Goal: Transaction & Acquisition: Purchase product/service

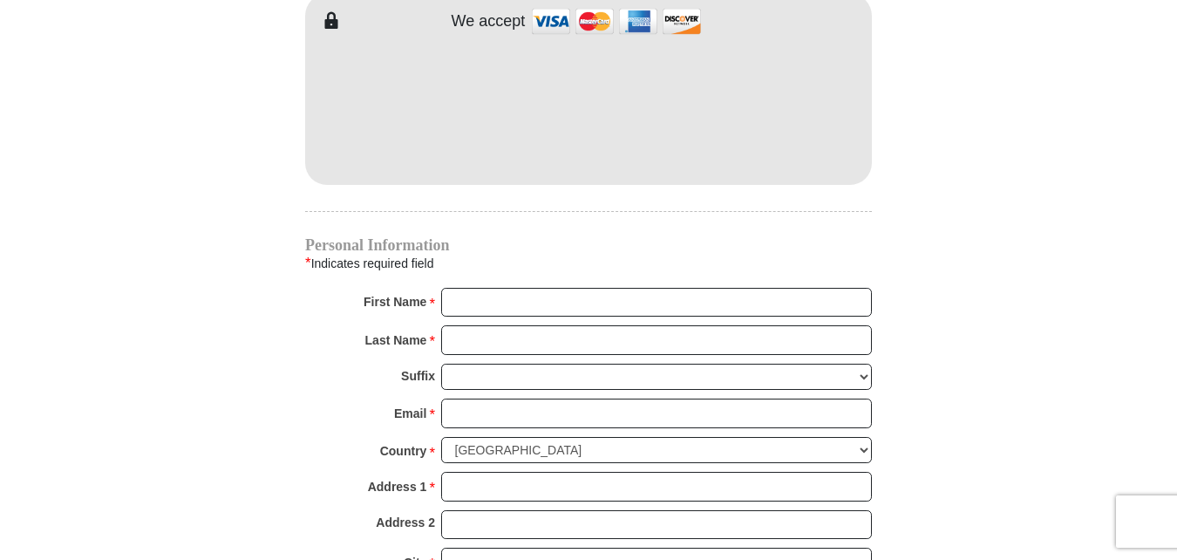
scroll to position [1657, 0]
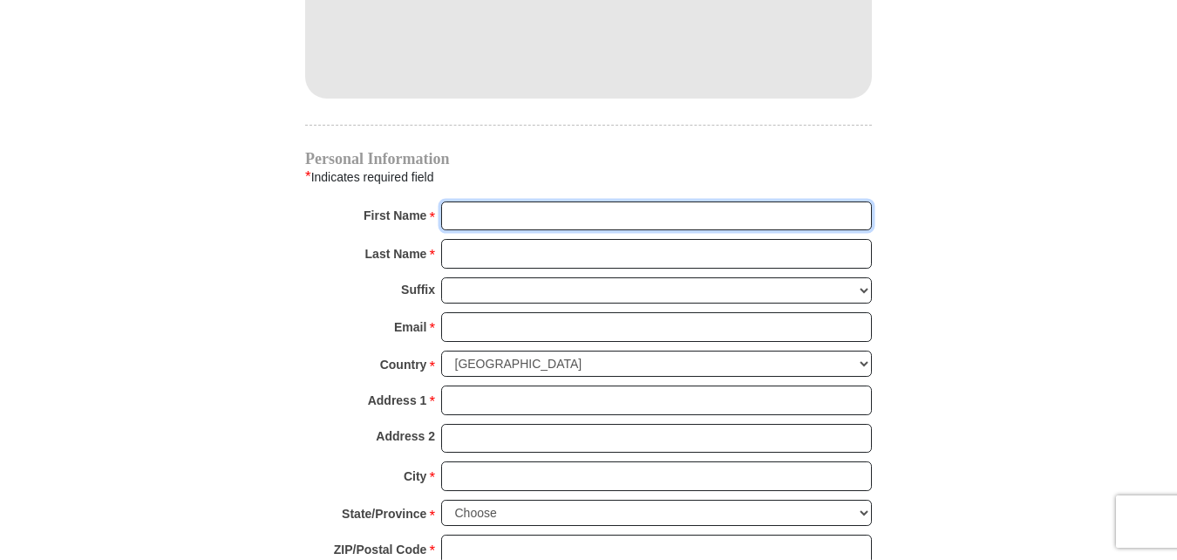
click at [484, 201] on input "First Name *" at bounding box center [656, 216] width 431 height 30
click at [477, 201] on input "First Name *" at bounding box center [656, 216] width 431 height 30
type input "[PERSON_NAME] & [PERSON_NAME]"
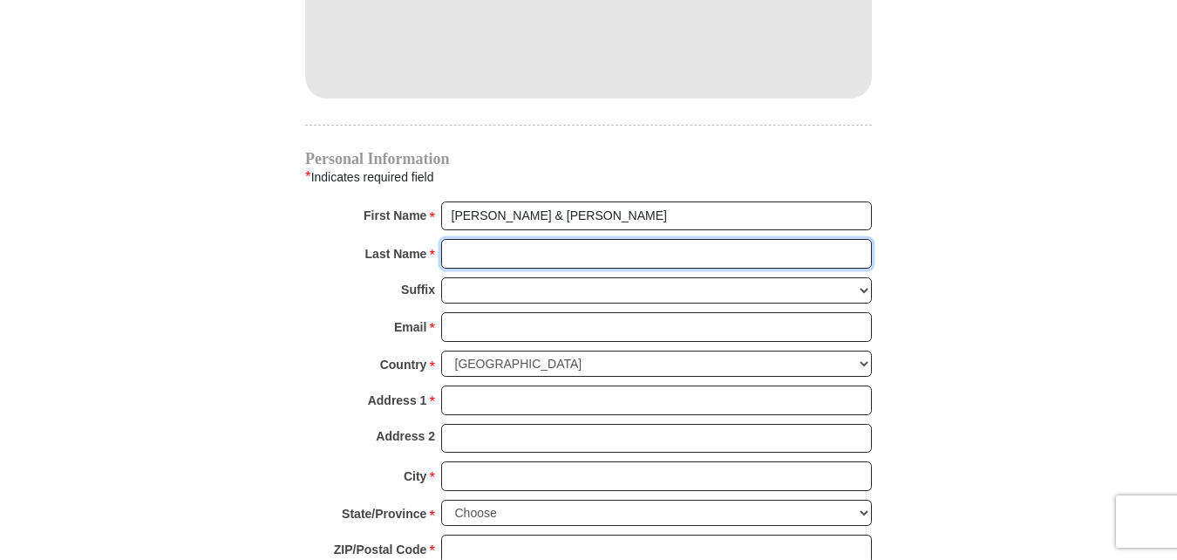
type input "[PERSON_NAME]"
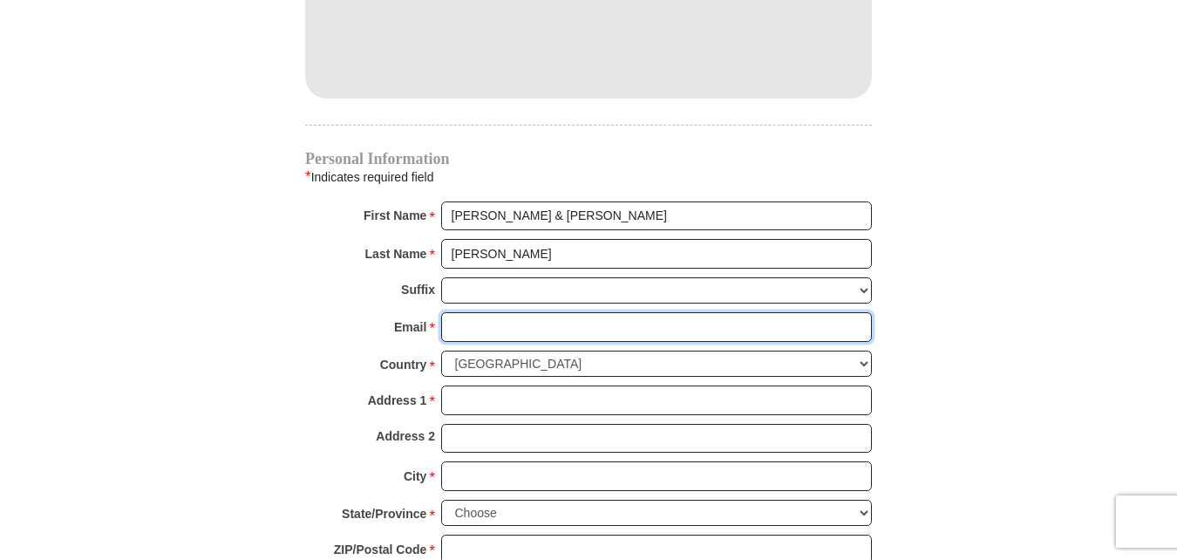
type input "[EMAIL_ADDRESS][DOMAIN_NAME]"
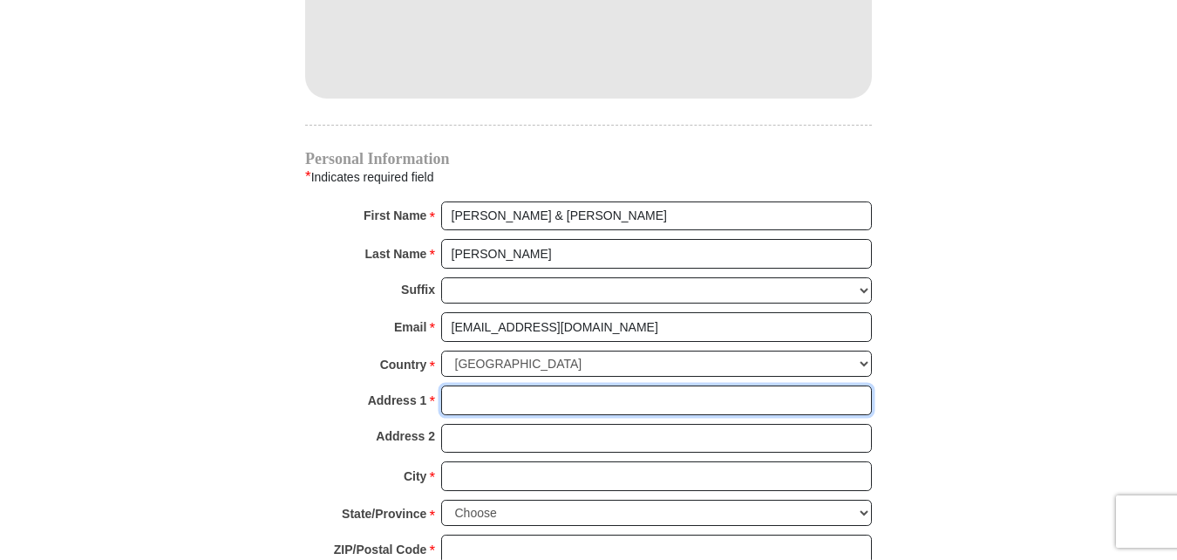
type input "PO Box 1241"
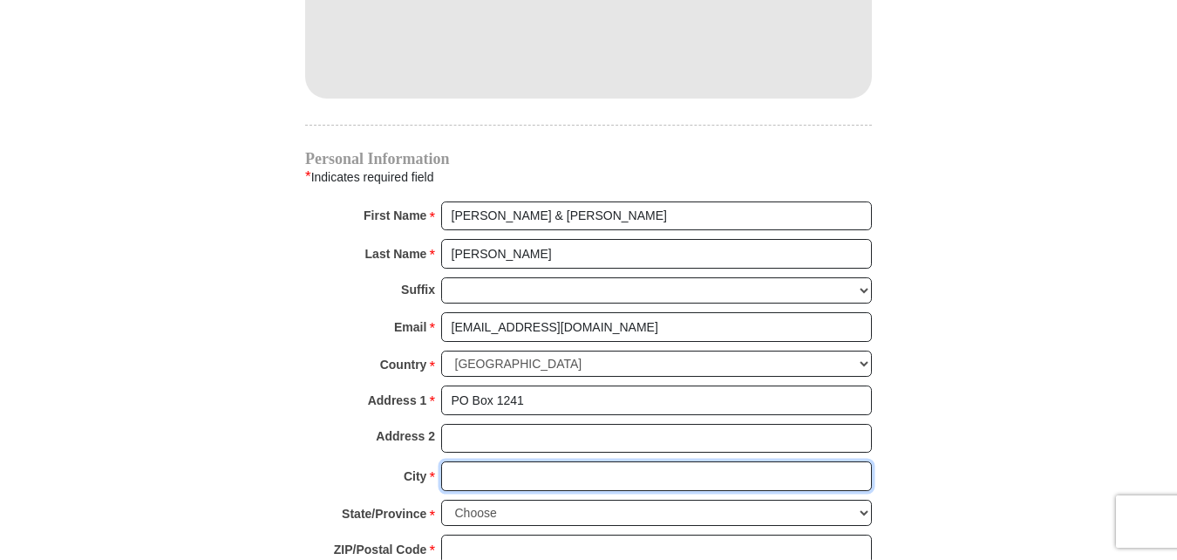
type input "Premont"
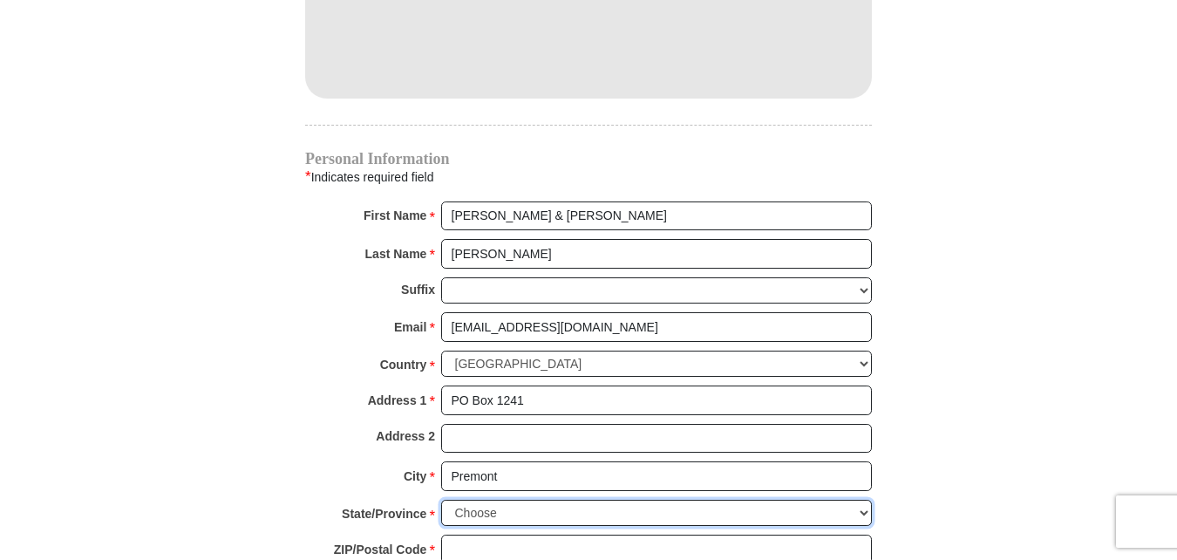
select select "[GEOGRAPHIC_DATA]"
type input "78375"
type input "3617748175"
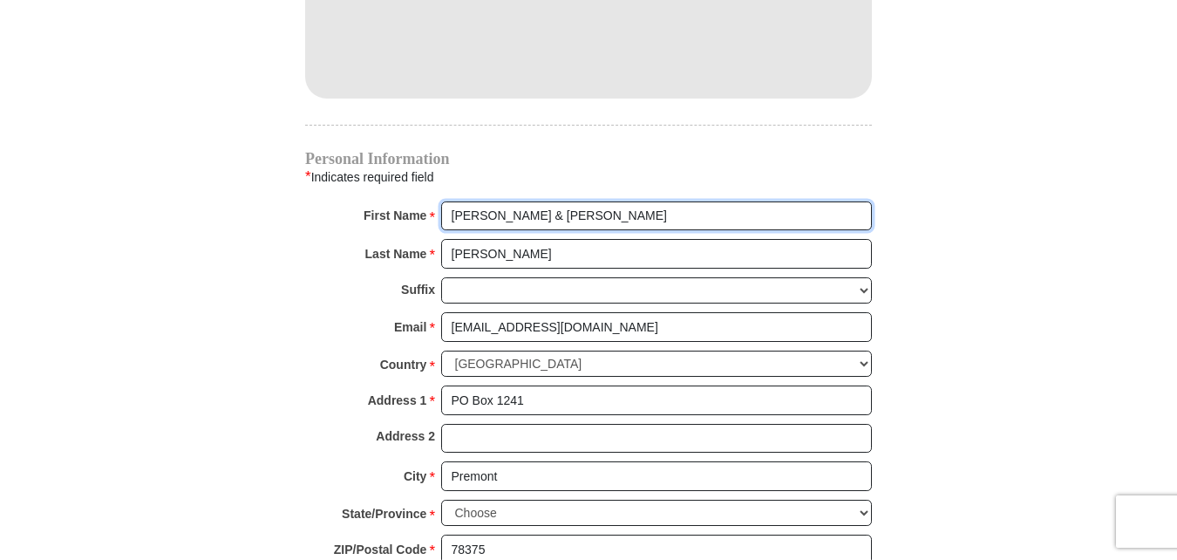
radio input "true"
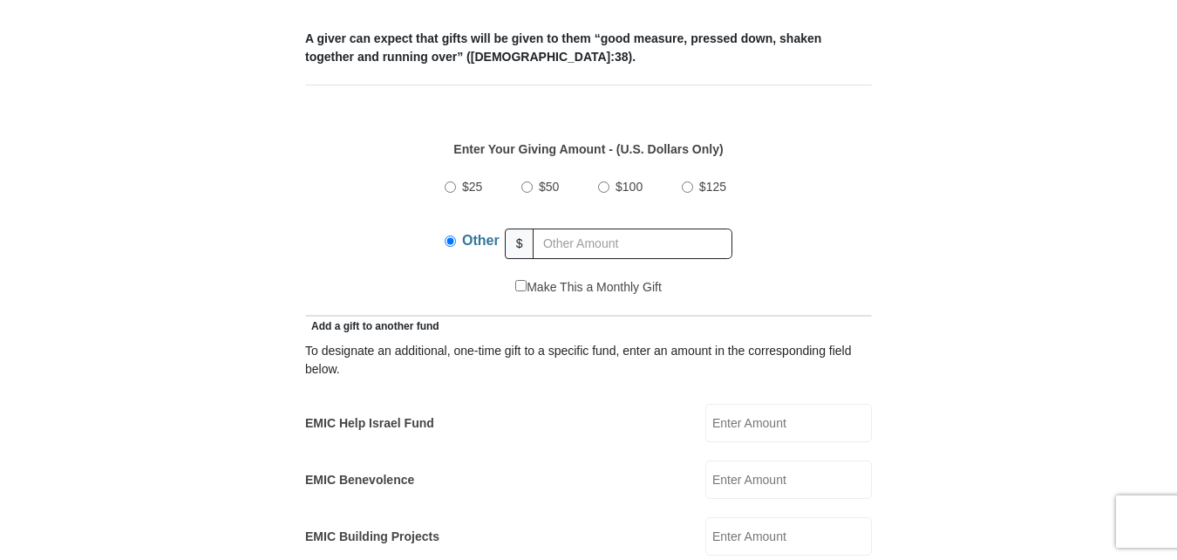
scroll to position [698, 0]
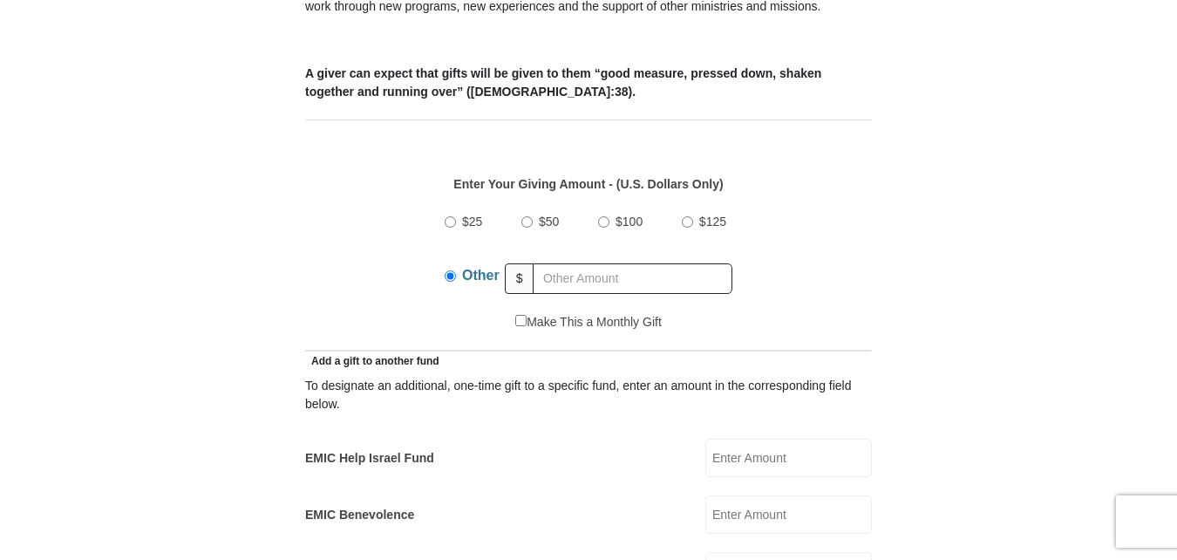
click at [527, 216] on input "$50" at bounding box center [527, 221] width 11 height 11
radio input "true"
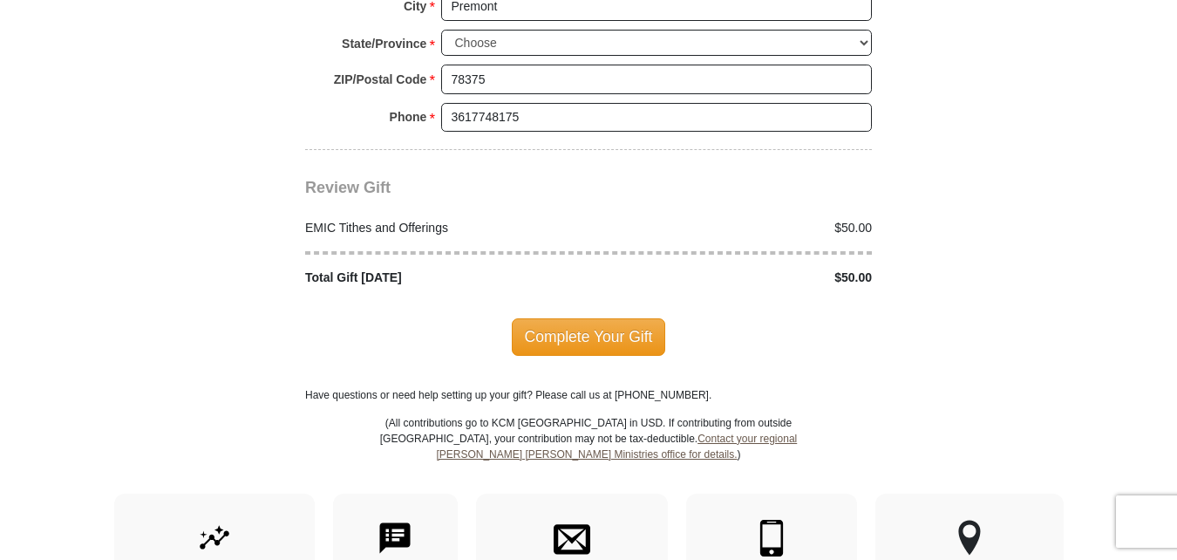
scroll to position [2180, 0]
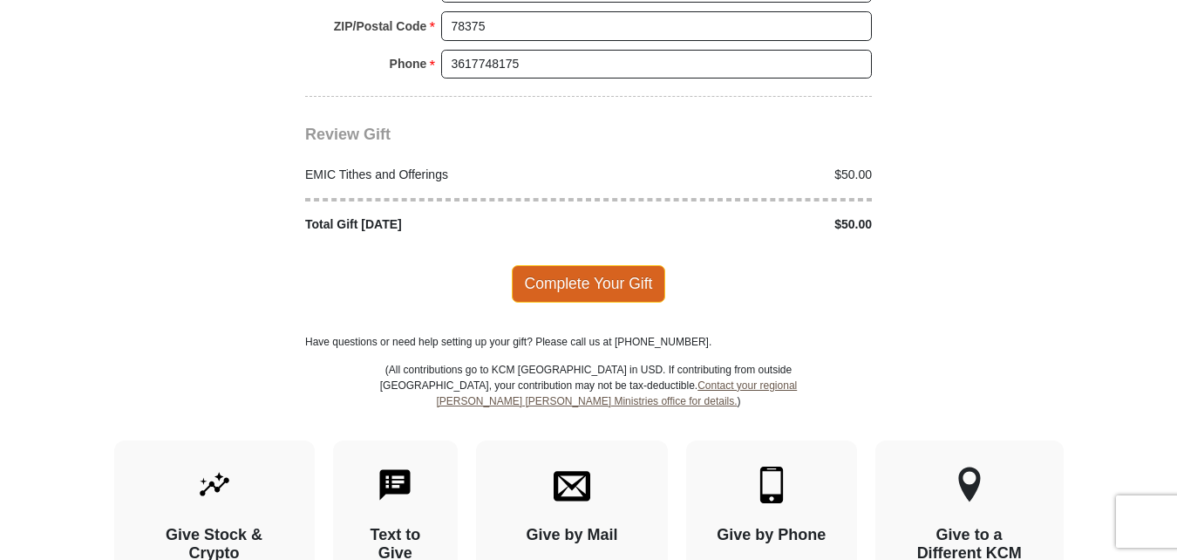
click at [573, 265] on span "Complete Your Gift" at bounding box center [589, 283] width 154 height 37
